Goal: Task Accomplishment & Management: Use online tool/utility

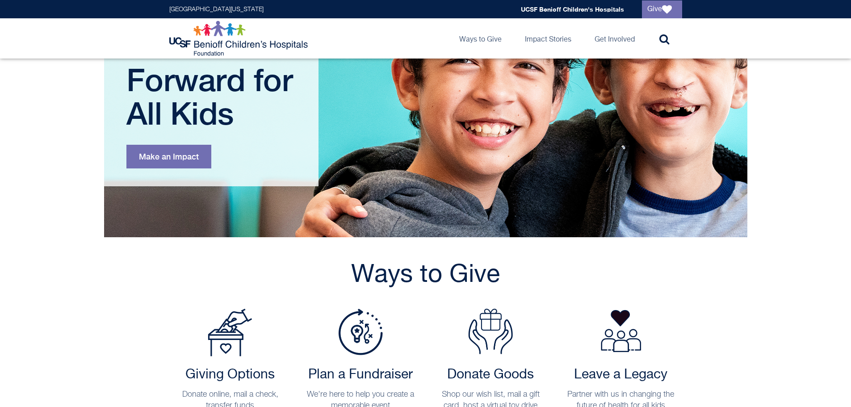
scroll to position [268, 0]
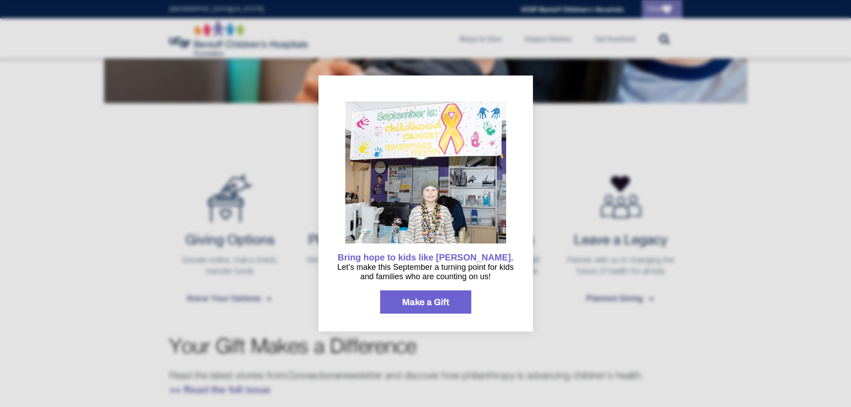
click at [621, 124] on div at bounding box center [425, 203] width 851 height 407
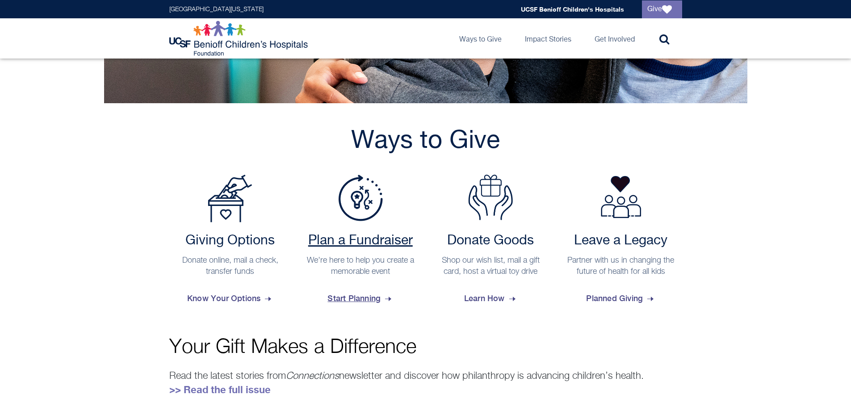
click at [354, 243] on h2 "Plan a Fundraiser" at bounding box center [360, 241] width 113 height 16
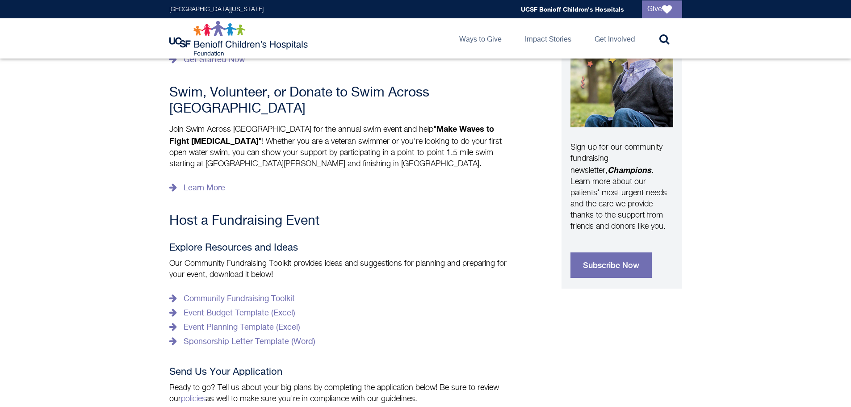
scroll to position [268, 0]
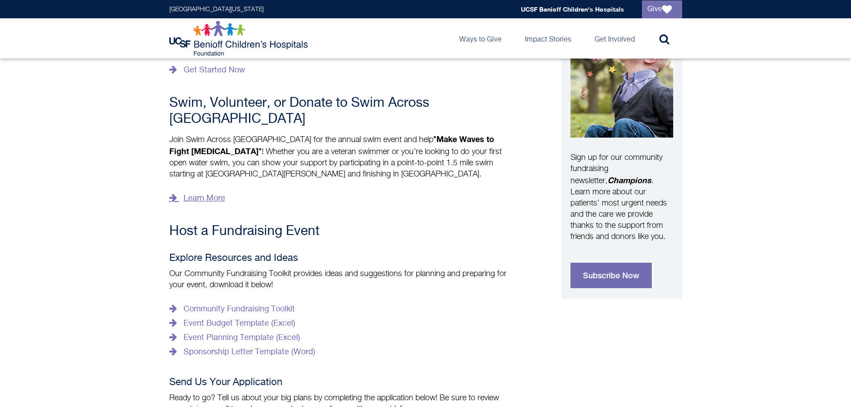
click at [214, 191] on link "Learn More" at bounding box center [197, 198] width 56 height 14
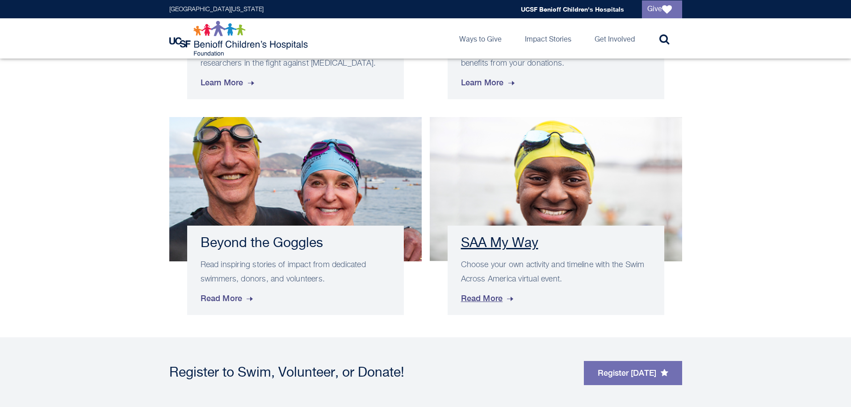
scroll to position [625, 0]
